Goal: Information Seeking & Learning: Learn about a topic

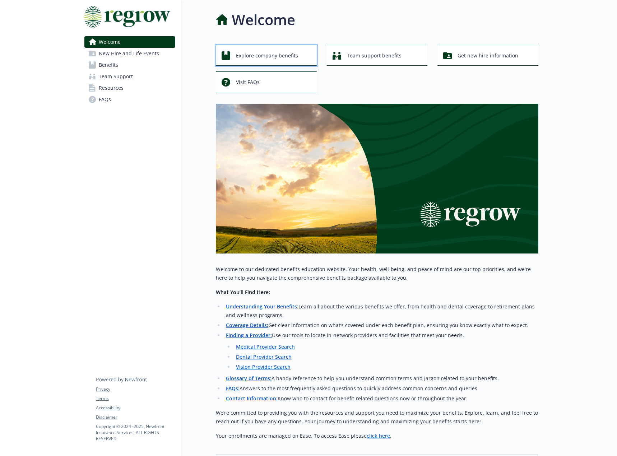
click at [296, 60] on span "Explore company benefits" at bounding box center [267, 56] width 62 height 14
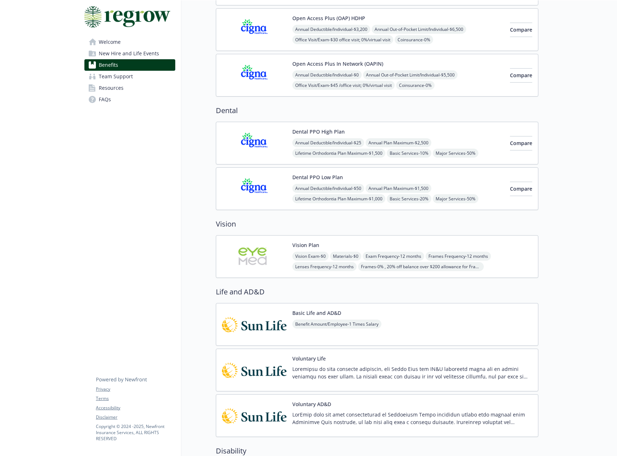
scroll to position [144, 0]
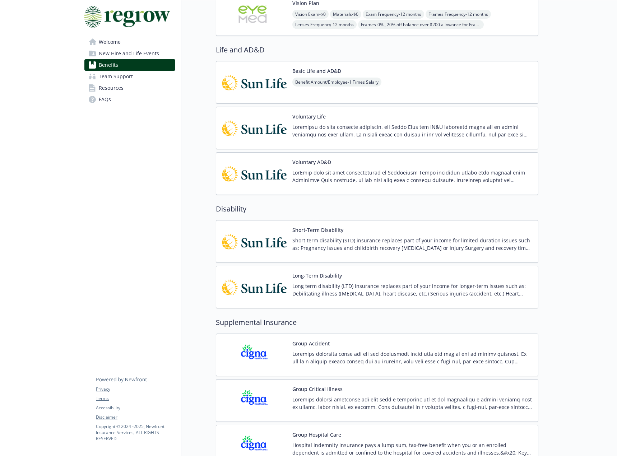
click at [323, 237] on p "Short term disability (STD) insurance replaces part of your income for limited-…" at bounding box center [412, 244] width 240 height 15
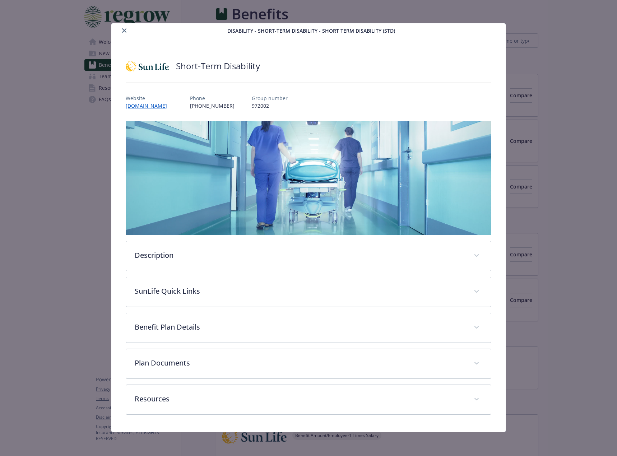
scroll to position [359, 0]
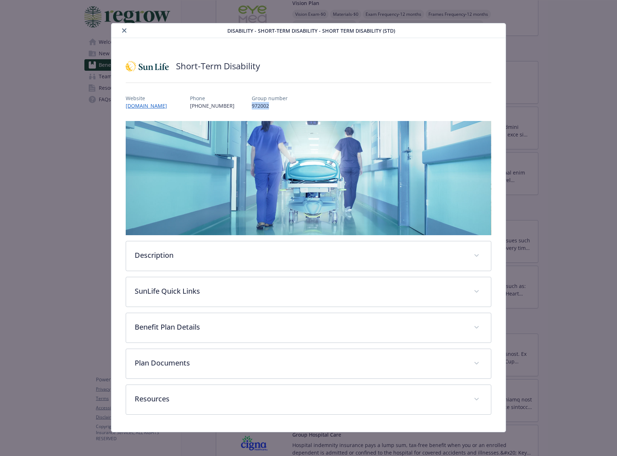
drag, startPoint x: 239, startPoint y: 105, endPoint x: 259, endPoint y: 107, distance: 19.9
click at [259, 107] on div "Website [DOMAIN_NAME] Phone [PHONE_NUMBER] Group number 972002" at bounding box center [309, 99] width 366 height 21
copy p "972002"
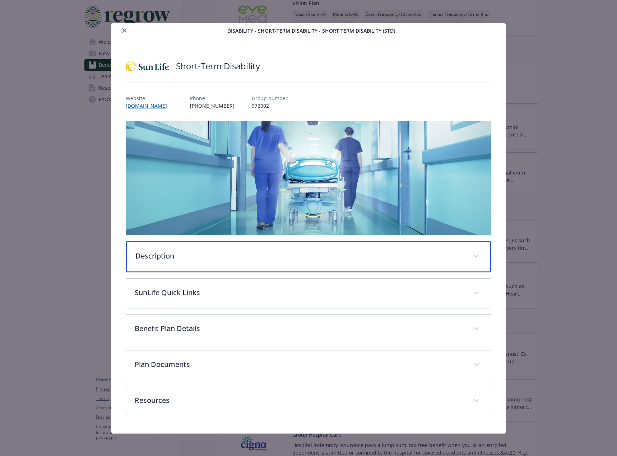
click at [232, 258] on p "Description" at bounding box center [299, 256] width 329 height 11
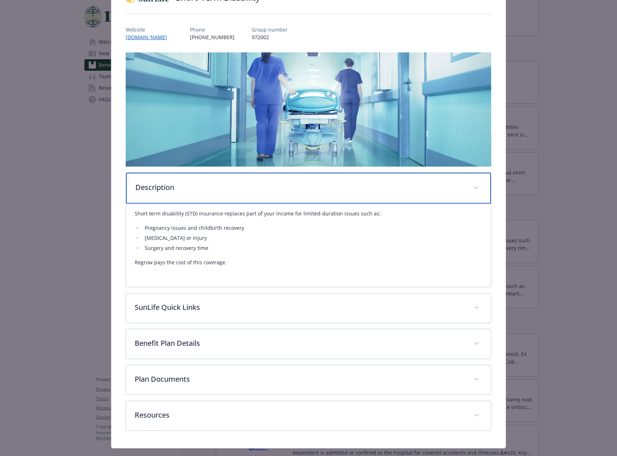
scroll to position [83, 0]
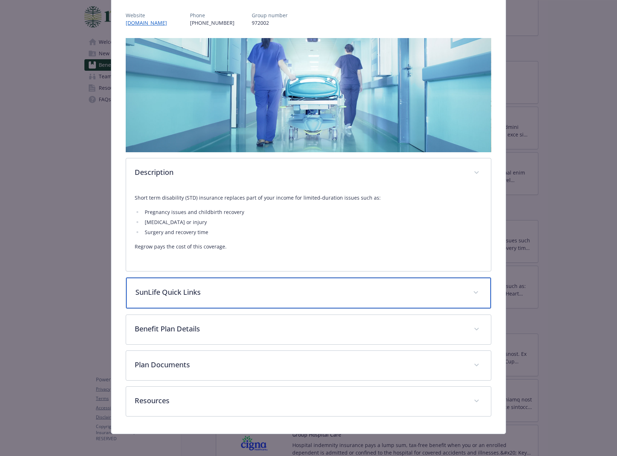
click at [200, 284] on div "SunLife Quick Links" at bounding box center [308, 293] width 365 height 31
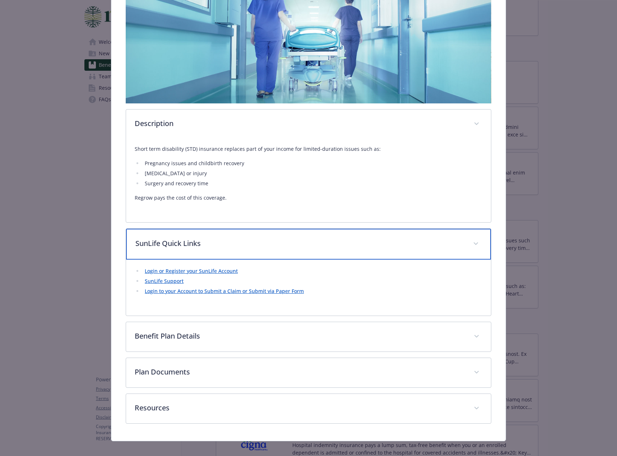
scroll to position [139, 0]
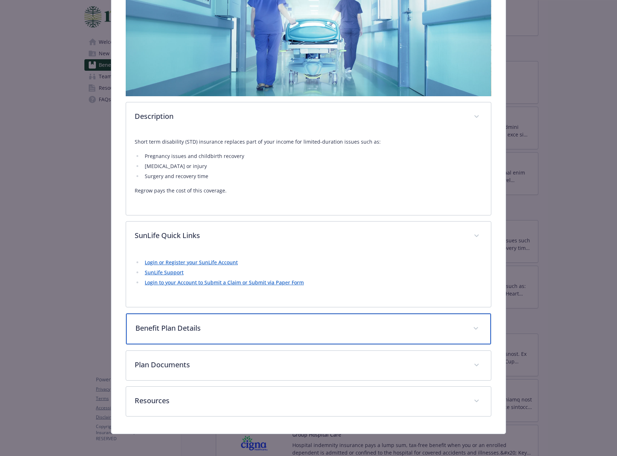
click at [205, 331] on p "Benefit Plan Details" at bounding box center [299, 328] width 329 height 11
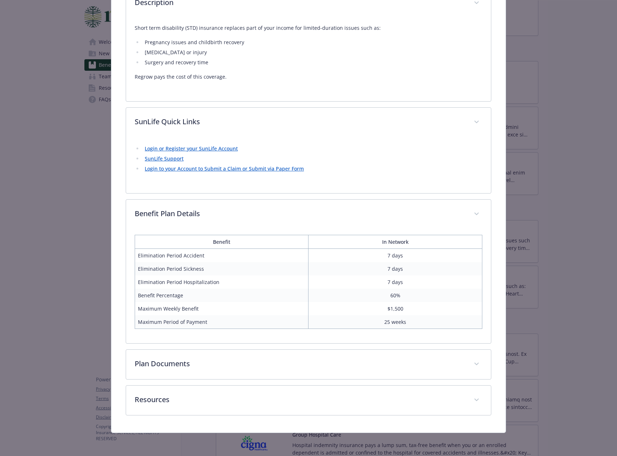
scroll to position [252, 0]
click at [140, 256] on td "Elimination Period Accident" at bounding box center [222, 257] width 174 height 14
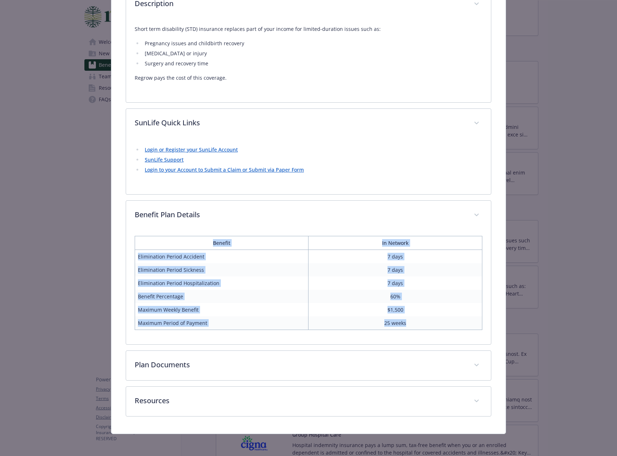
drag, startPoint x: 209, startPoint y: 239, endPoint x: 422, endPoint y: 325, distance: 229.2
click at [422, 325] on table "Benefit In Network Elimination Period Accident 7 days Elimination Period Sickne…" at bounding box center [309, 283] width 348 height 94
copy table "Benefit In Network Elimination Period Accident 7 days Elimination Period Sickne…"
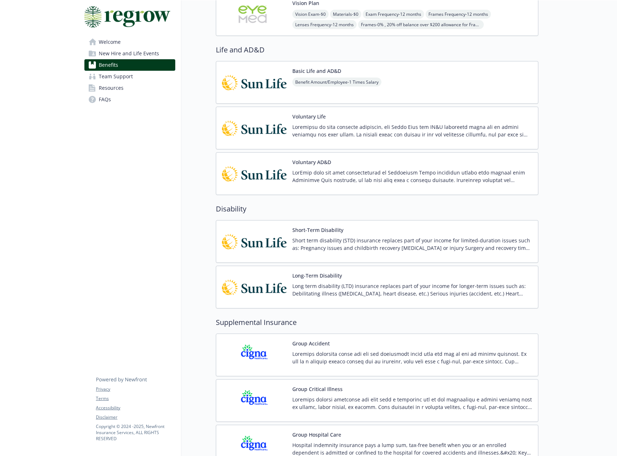
click at [325, 282] on p "Long term disability (LTD) insurance replaces part of your income for longer-te…" at bounding box center [412, 289] width 240 height 15
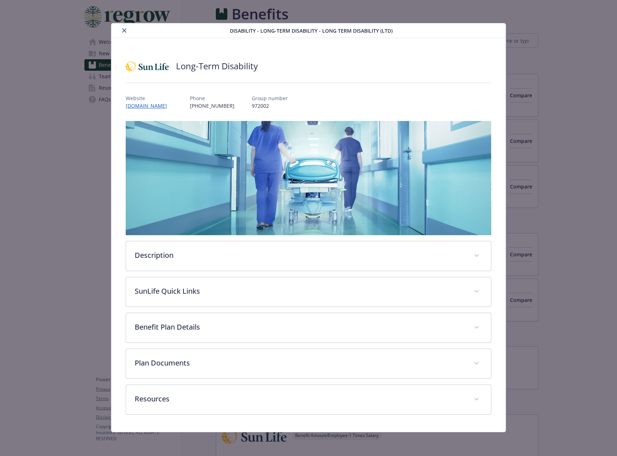
scroll to position [359, 0]
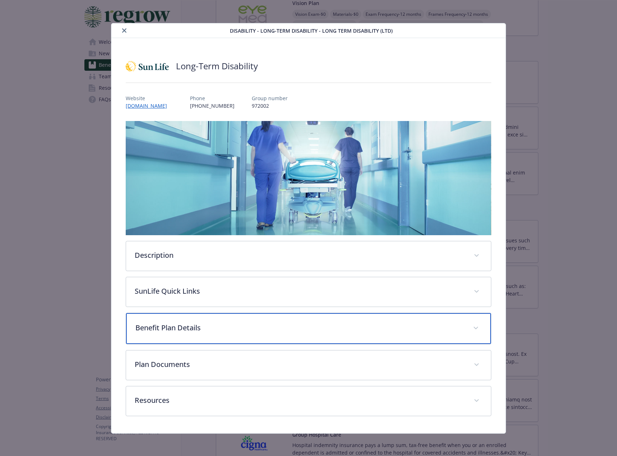
click at [188, 323] on p "Benefit Plan Details" at bounding box center [299, 328] width 329 height 11
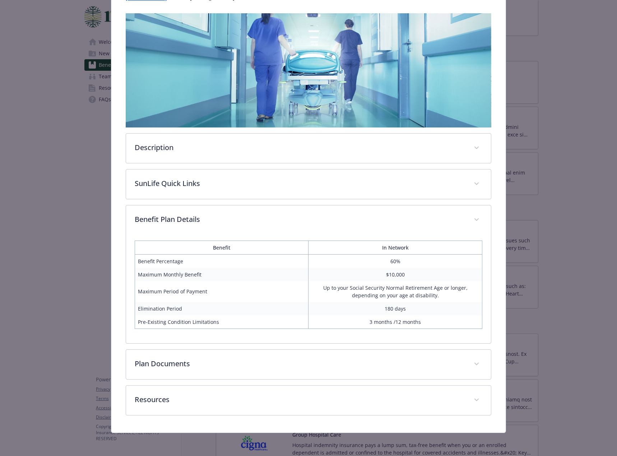
scroll to position [107, 0]
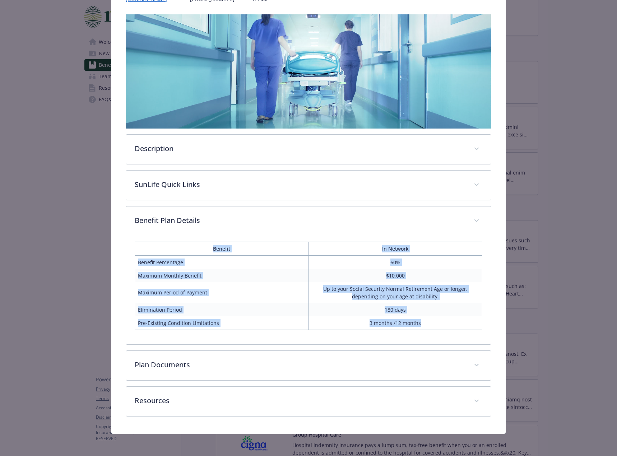
drag, startPoint x: 202, startPoint y: 249, endPoint x: 429, endPoint y: 318, distance: 237.9
click at [429, 318] on table "Benefit In Network Benefit Percentage 60% Maximum Monthly Benefit $10,000 Maxim…" at bounding box center [309, 286] width 348 height 88
copy table "Benefit In Network Benefit Percentage 60% Maximum Monthly Benefit $10,000 Maxim…"
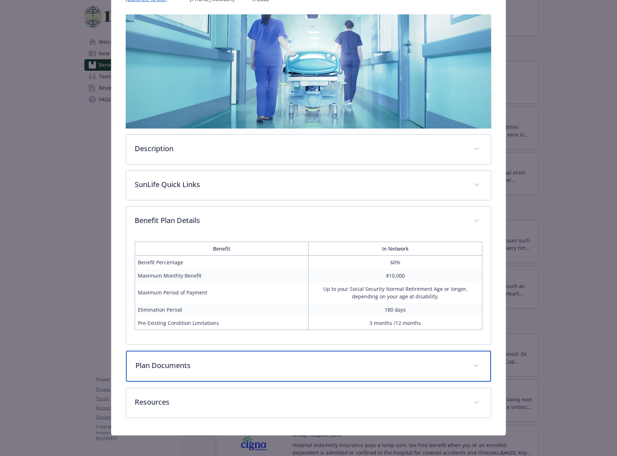
click at [205, 373] on div "Plan Documents" at bounding box center [308, 366] width 365 height 31
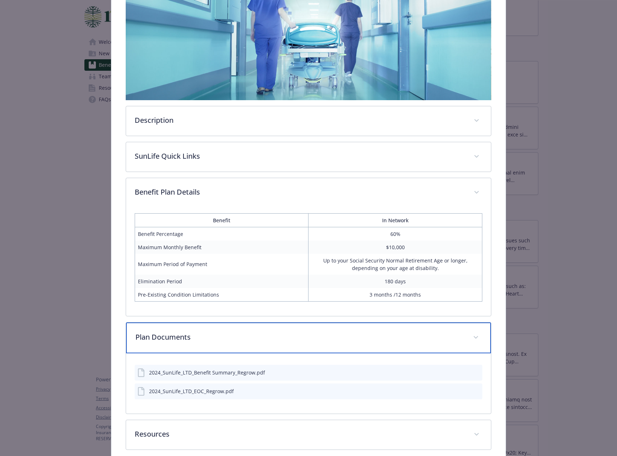
scroll to position [168, 0]
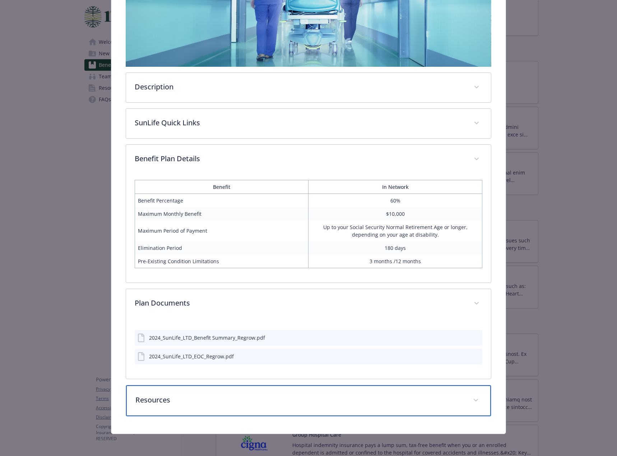
click at [178, 406] on div "Resources" at bounding box center [308, 400] width 365 height 31
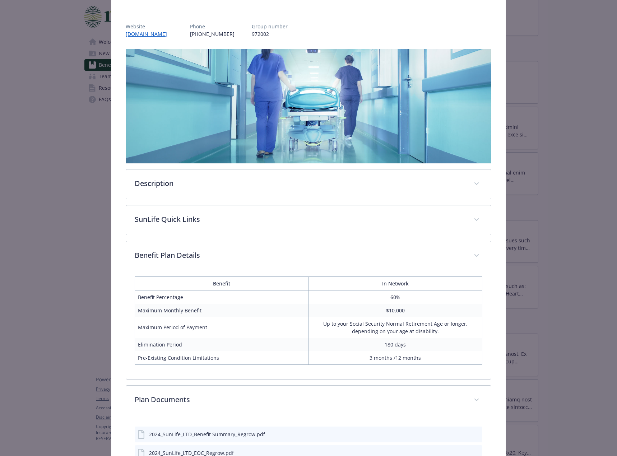
scroll to position [32, 0]
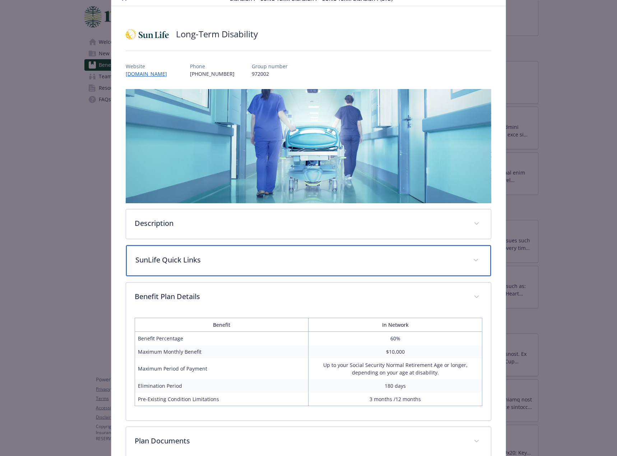
click at [182, 255] on p "SunLife Quick Links" at bounding box center [299, 260] width 329 height 11
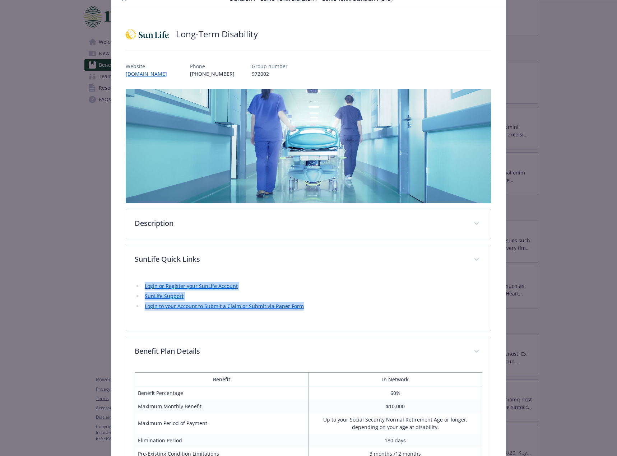
drag, startPoint x: 136, startPoint y: 281, endPoint x: 313, endPoint y: 305, distance: 178.7
click at [313, 305] on div "Login or Register your SunLife Account SunLife Support Login to your Account to…" at bounding box center [309, 298] width 348 height 47
copy ul "Login or Register your SunLife Account SunLife Support Login to your Account to…"
